Goal: Task Accomplishment & Management: Manage account settings

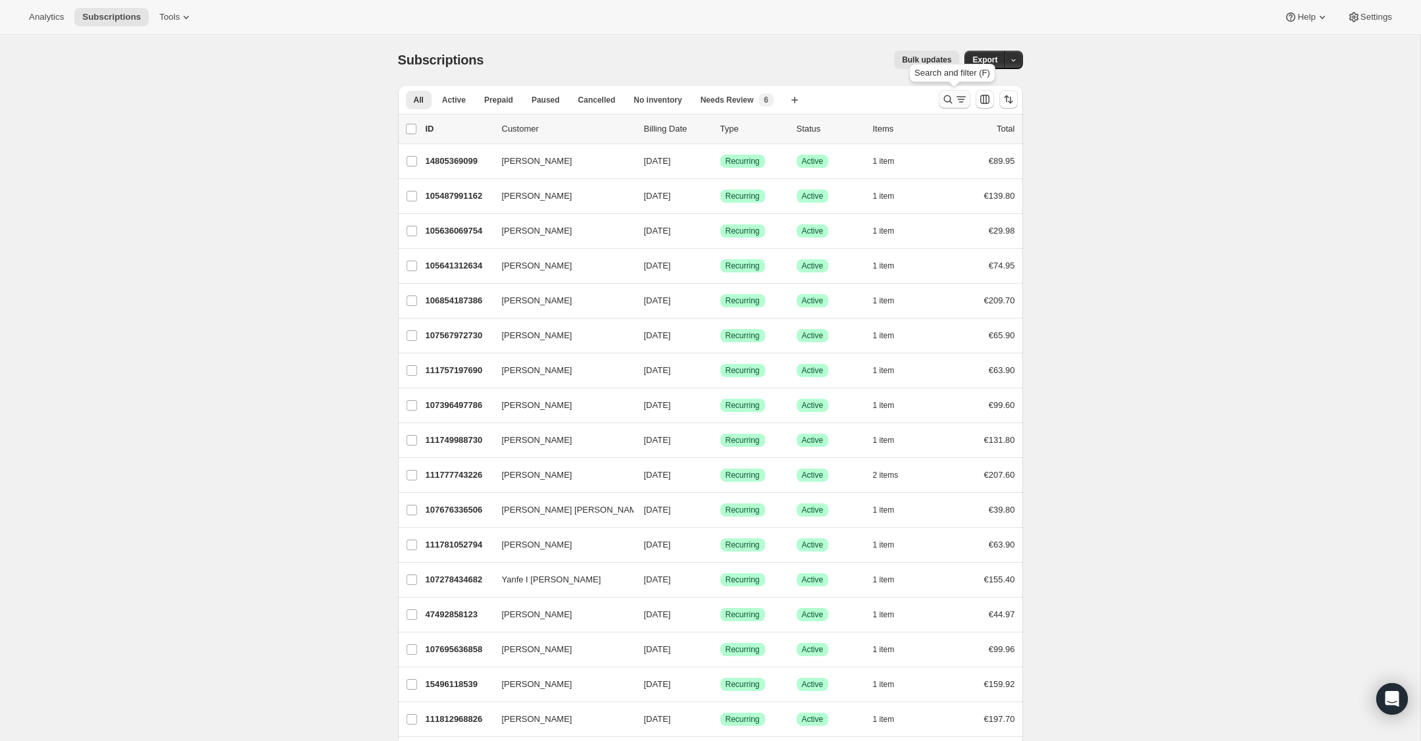
click at [952, 105] on icon "Search and filter results" at bounding box center [948, 99] width 13 height 13
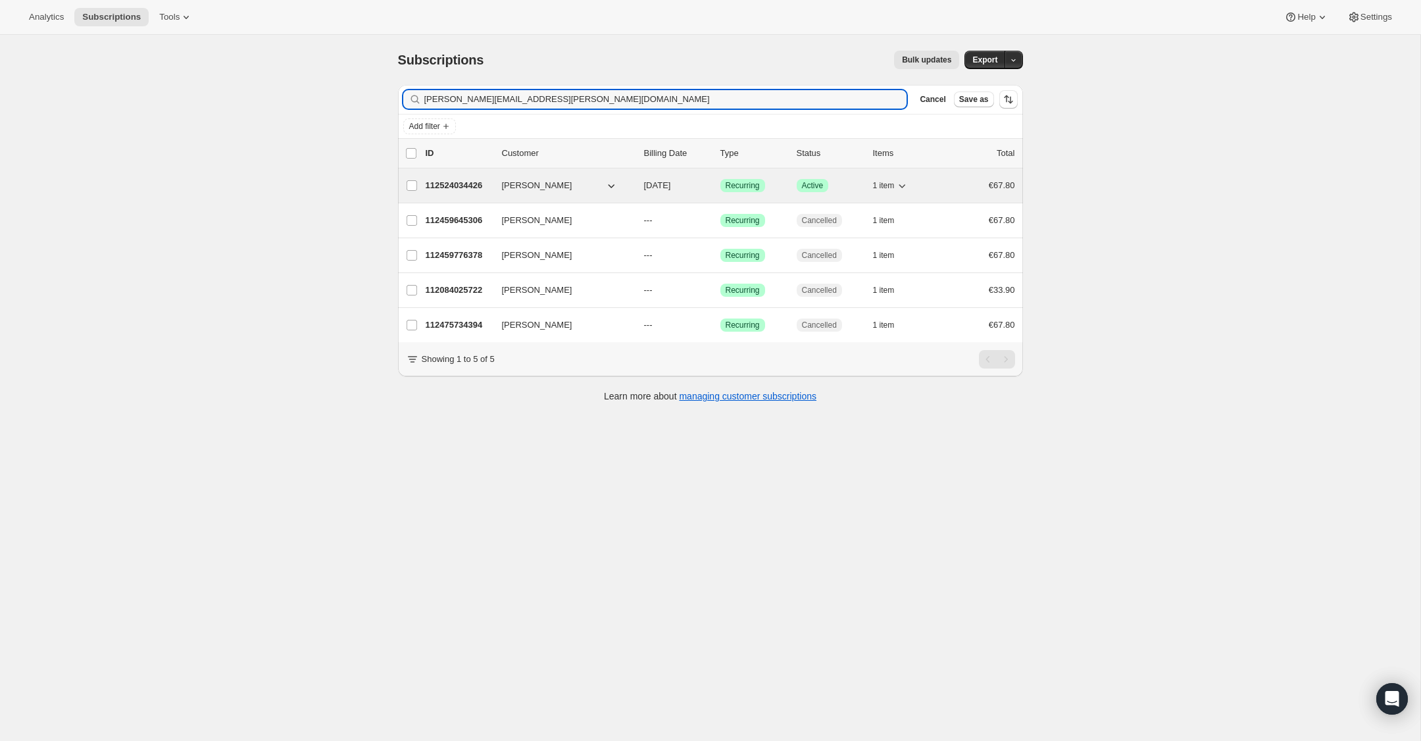
type input "[PERSON_NAME][EMAIL_ADDRESS][PERSON_NAME][DOMAIN_NAME]"
click at [462, 180] on p "112524034426" at bounding box center [459, 185] width 66 height 13
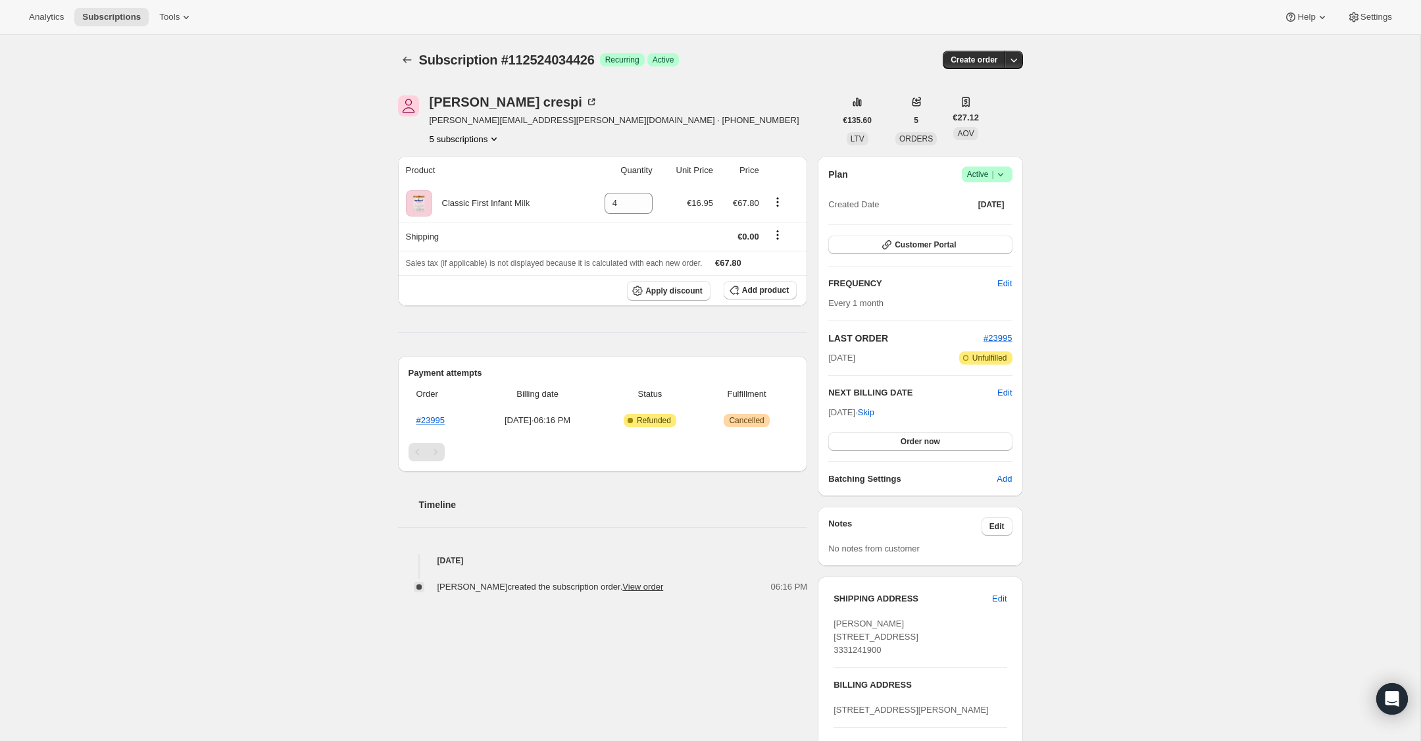
click at [1002, 174] on icon at bounding box center [1000, 174] width 5 height 3
click at [1002, 226] on span "Cancel subscription" at bounding box center [983, 223] width 74 height 10
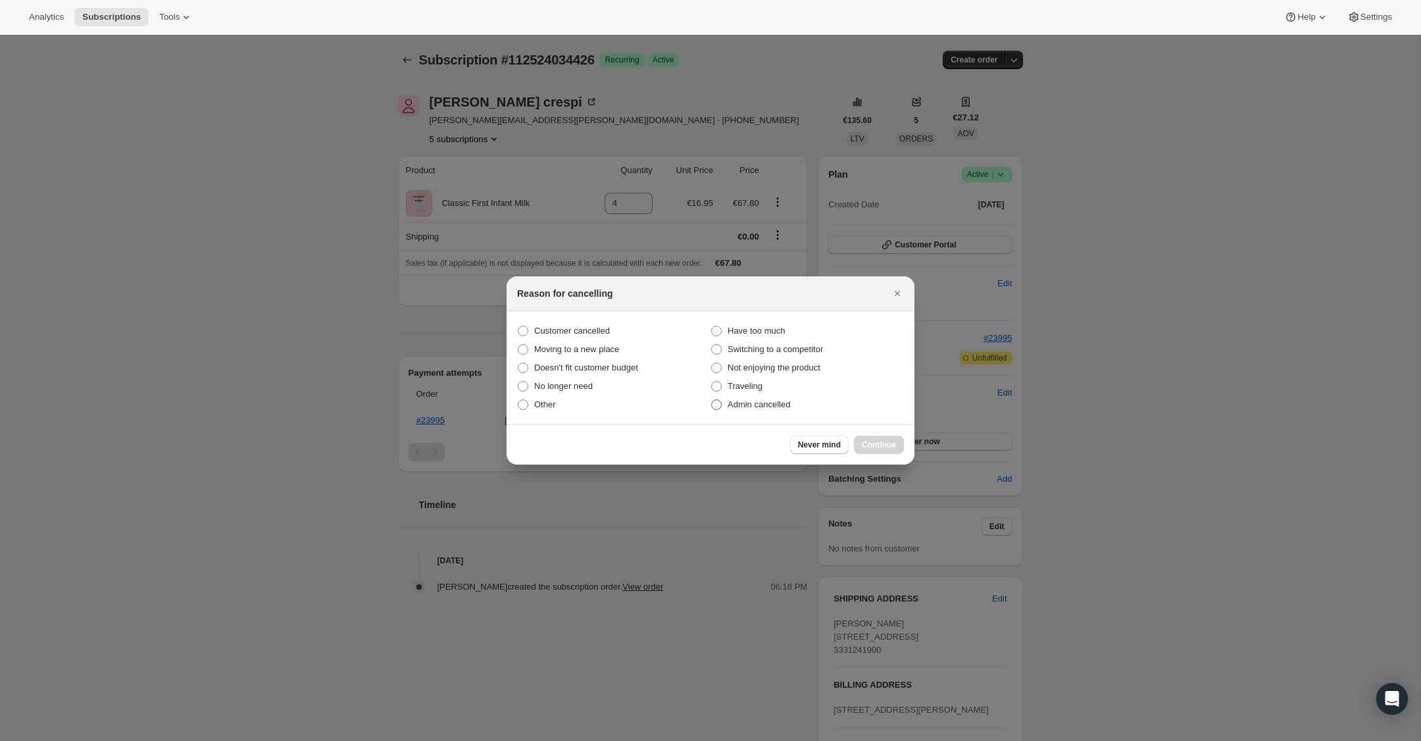
click at [723, 403] on label "Admin cancelled" at bounding box center [807, 405] width 193 height 18
click at [712, 400] on input "Admin cancelled" at bounding box center [711, 399] width 1 height 1
radio input "true"
click at [879, 444] on span "Continue" at bounding box center [879, 445] width 34 height 11
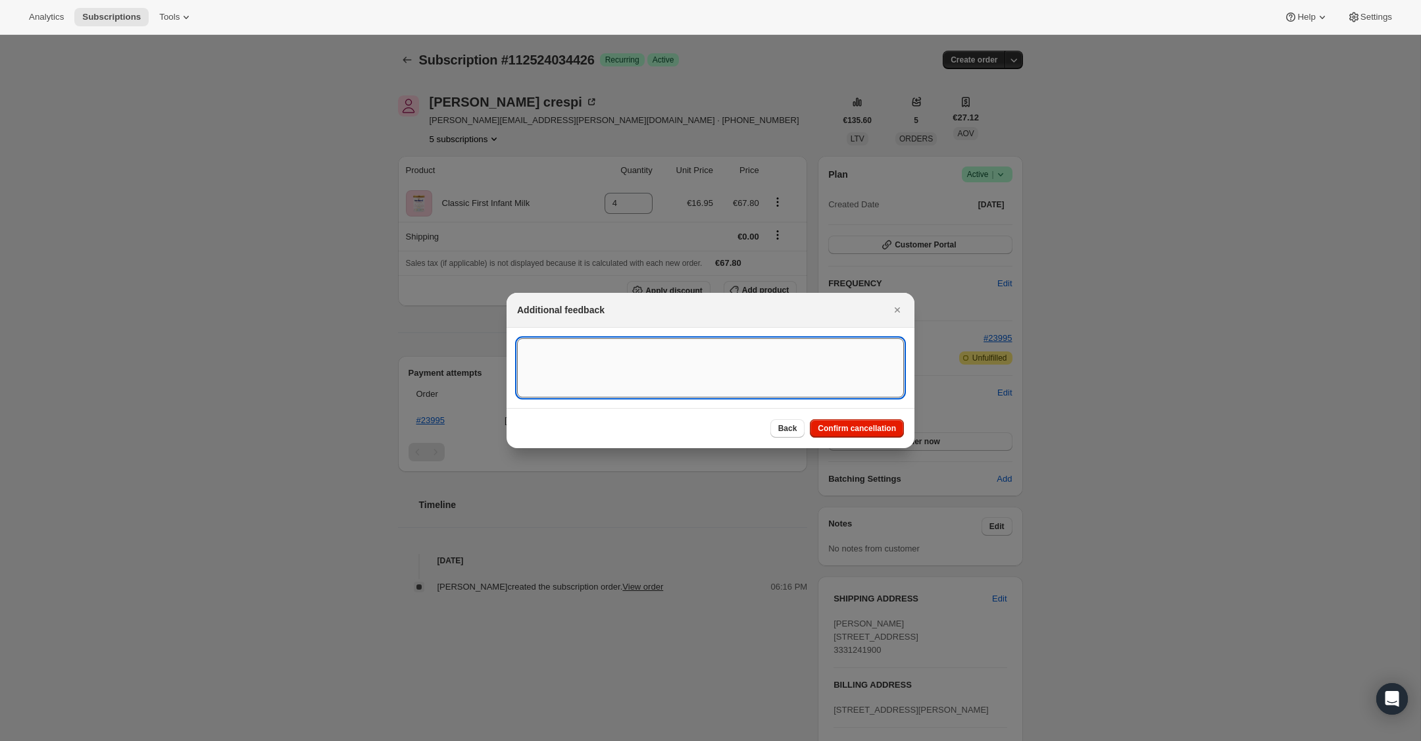
click at [609, 351] on textarea ":rbu:" at bounding box center [710, 367] width 387 height 59
type textarea "US Billing"
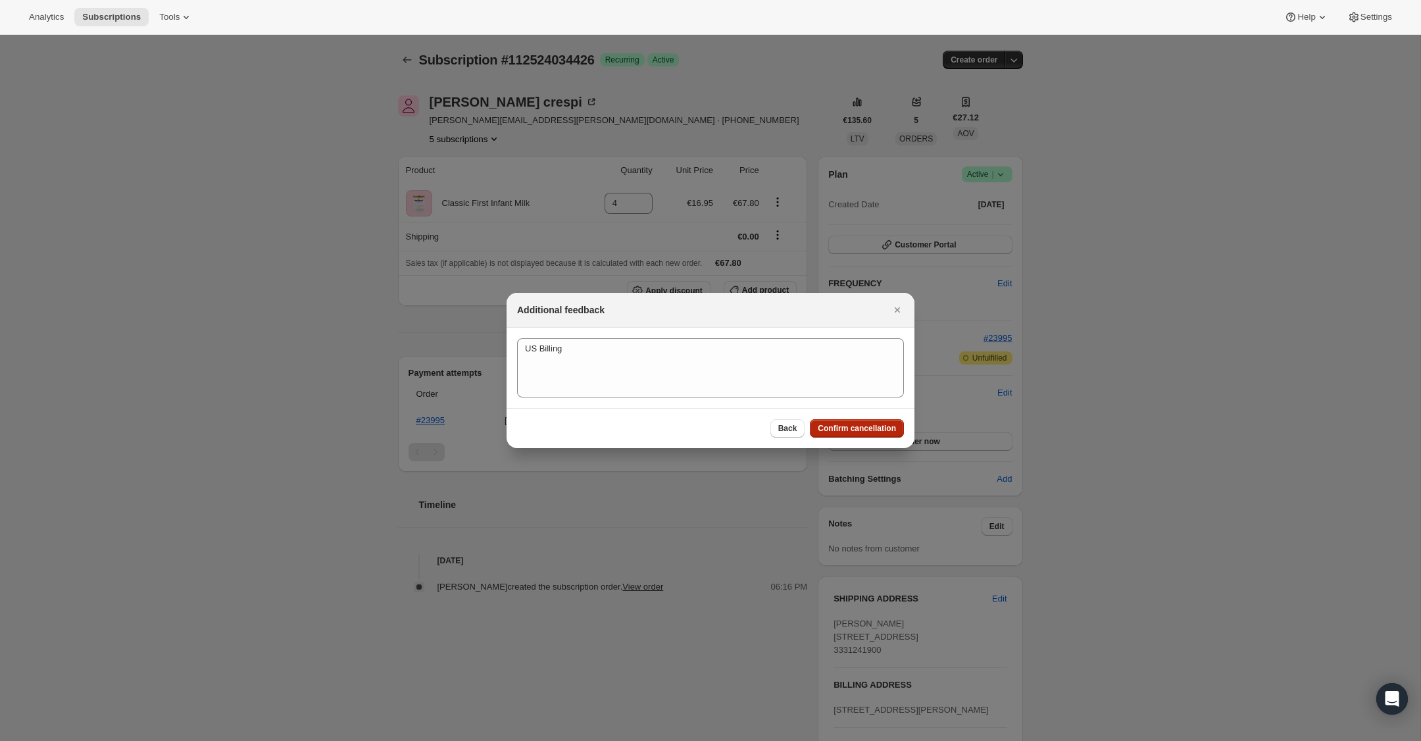
click at [828, 424] on span "Confirm cancellation" at bounding box center [857, 428] width 78 height 11
